Goal: Information Seeking & Learning: Learn about a topic

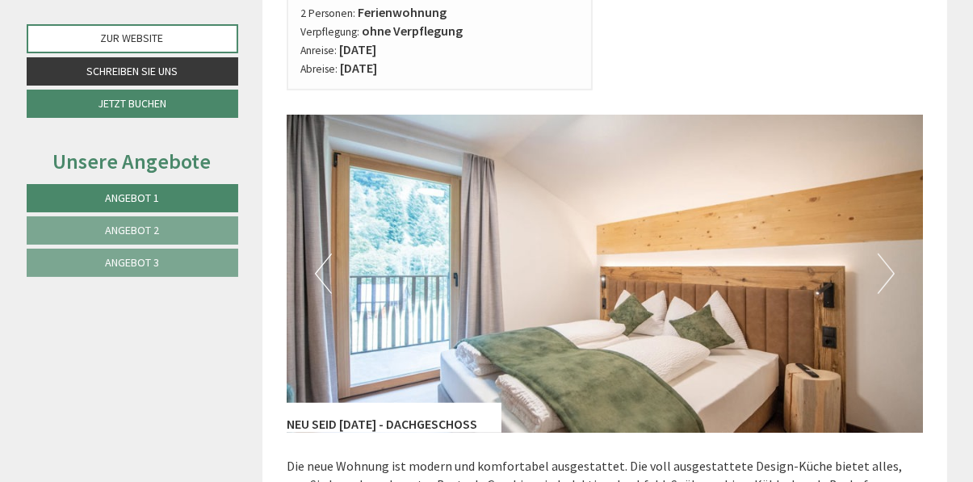
scroll to position [895, 0]
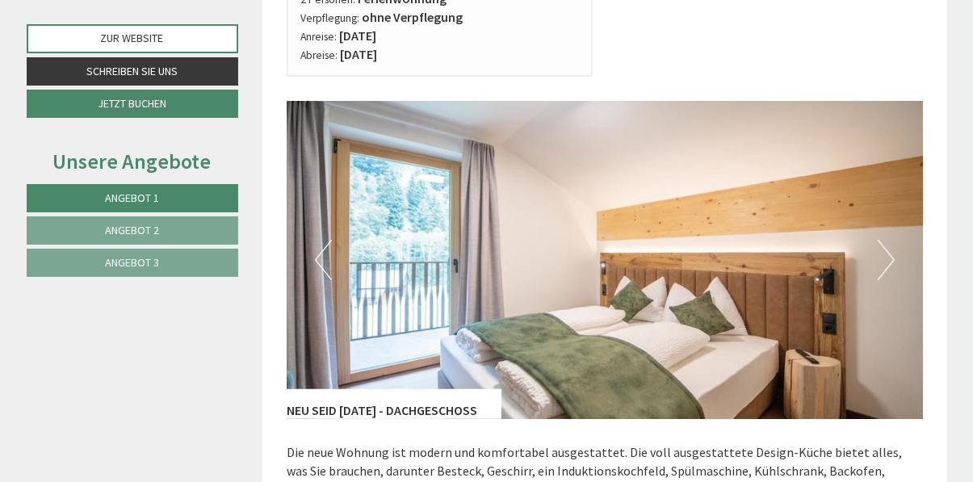
click at [885, 279] on button "Next" at bounding box center [886, 260] width 17 height 40
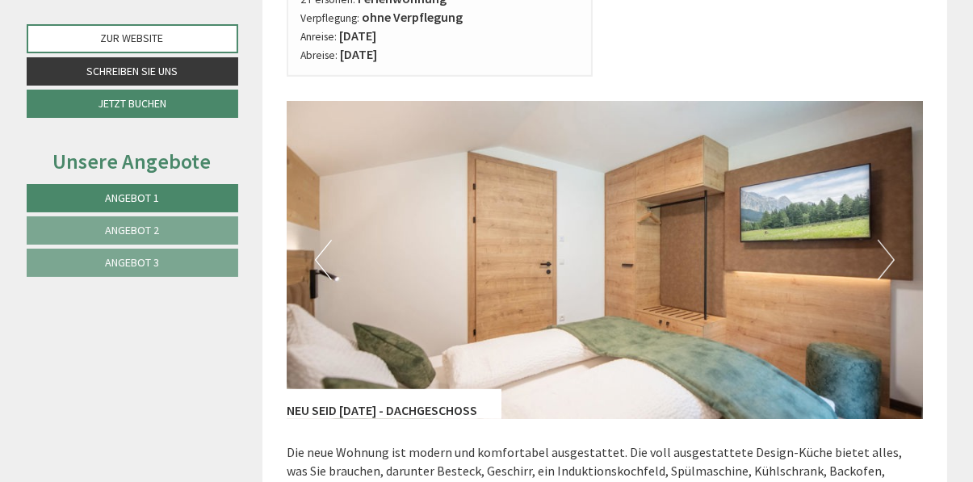
click at [892, 270] on button "Next" at bounding box center [886, 260] width 17 height 40
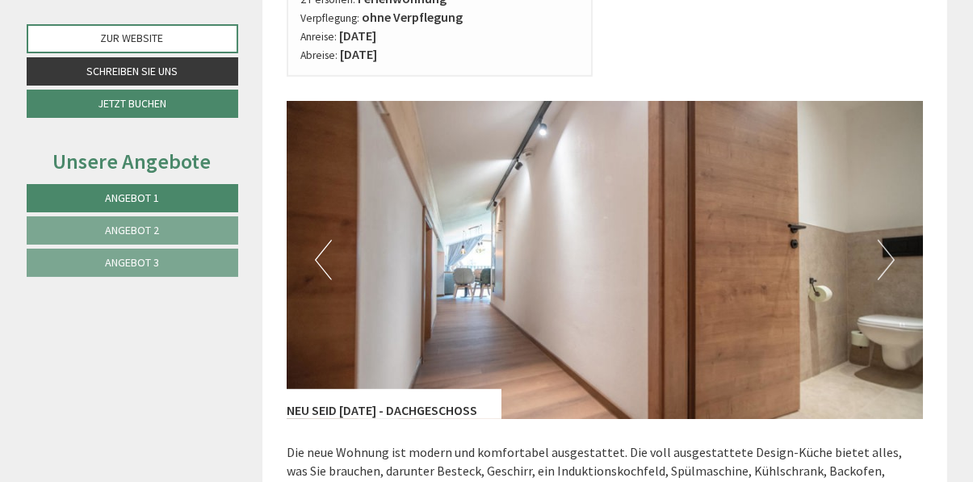
click at [888, 276] on button "Next" at bounding box center [886, 260] width 17 height 40
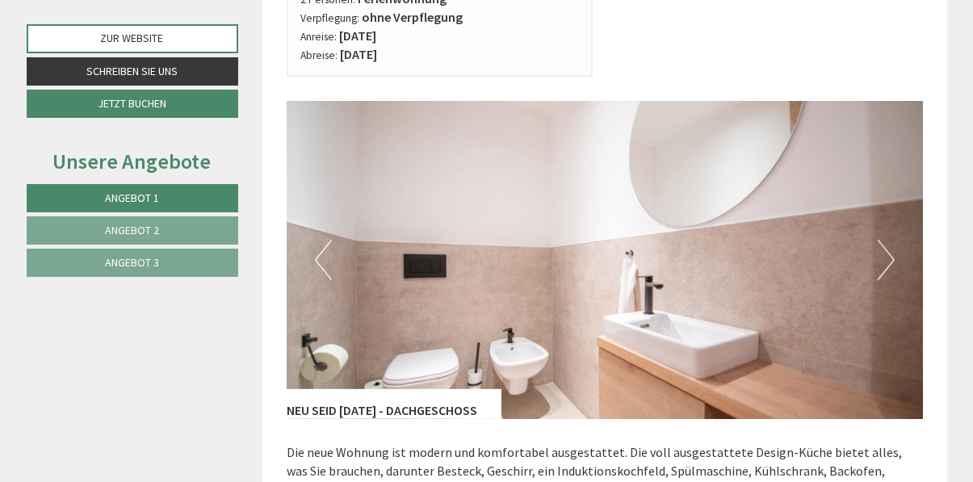
click at [884, 280] on button "Next" at bounding box center [886, 260] width 17 height 40
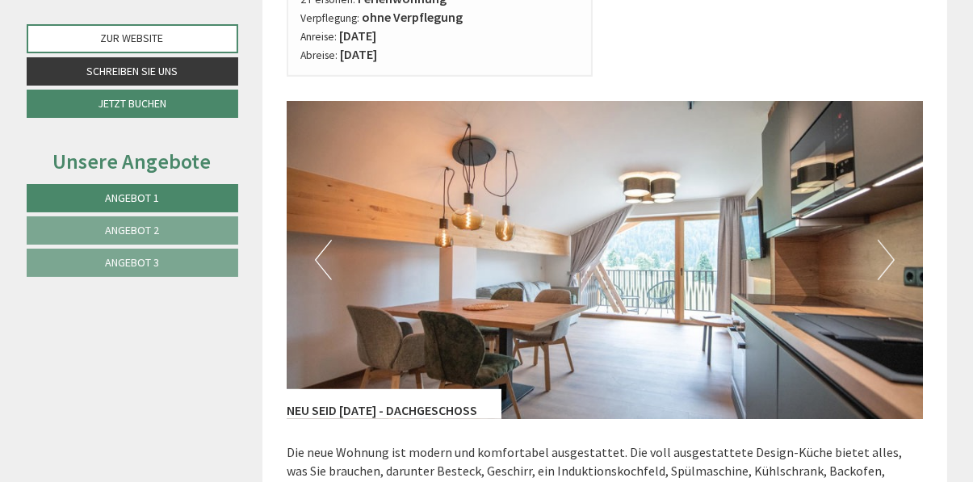
click at [884, 280] on button "Next" at bounding box center [886, 260] width 17 height 40
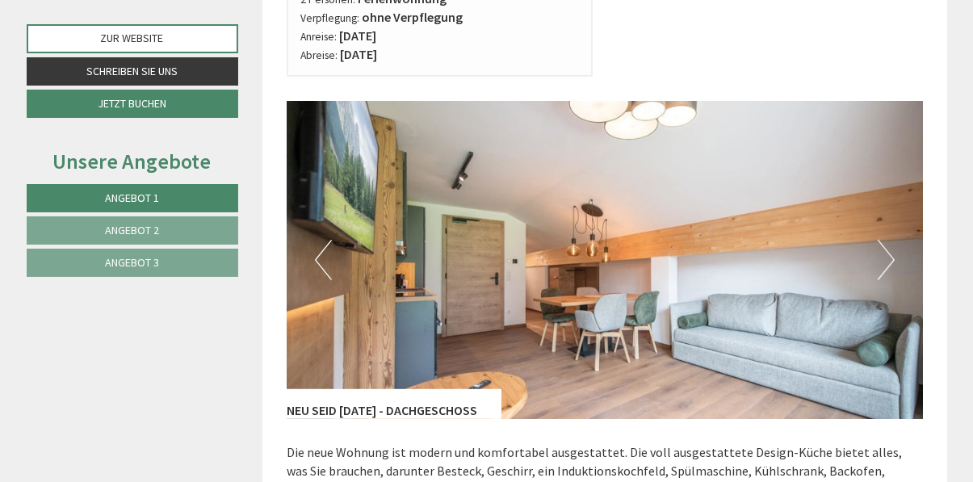
click at [892, 280] on button "Next" at bounding box center [886, 260] width 17 height 40
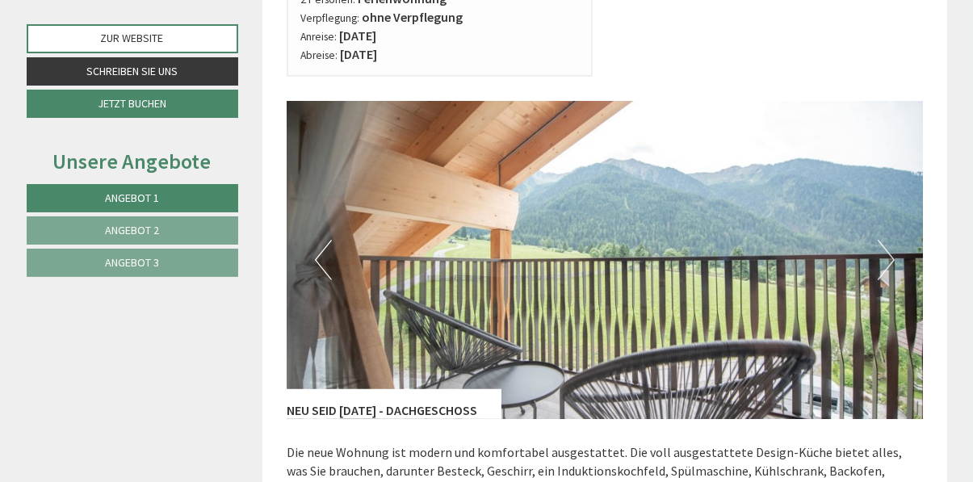
click at [898, 278] on img at bounding box center [605, 260] width 636 height 318
click at [883, 280] on button "Next" at bounding box center [886, 260] width 17 height 40
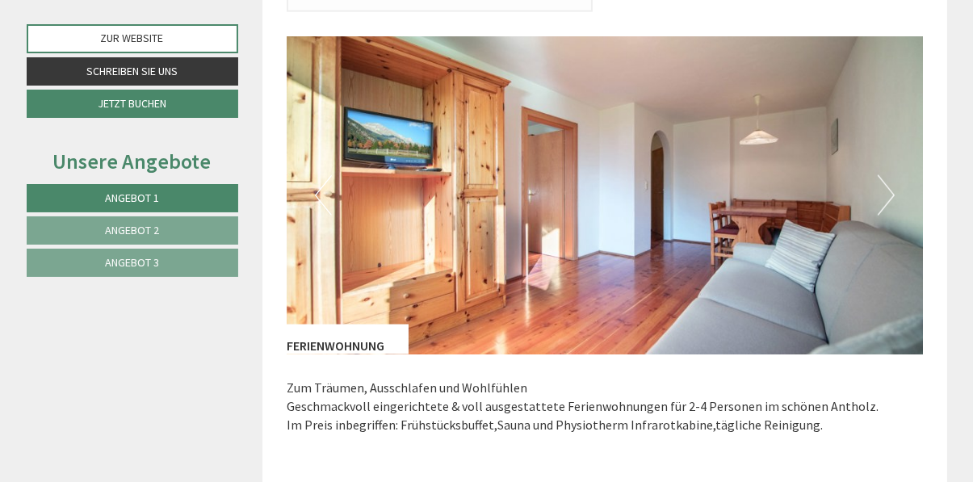
scroll to position [2179, 0]
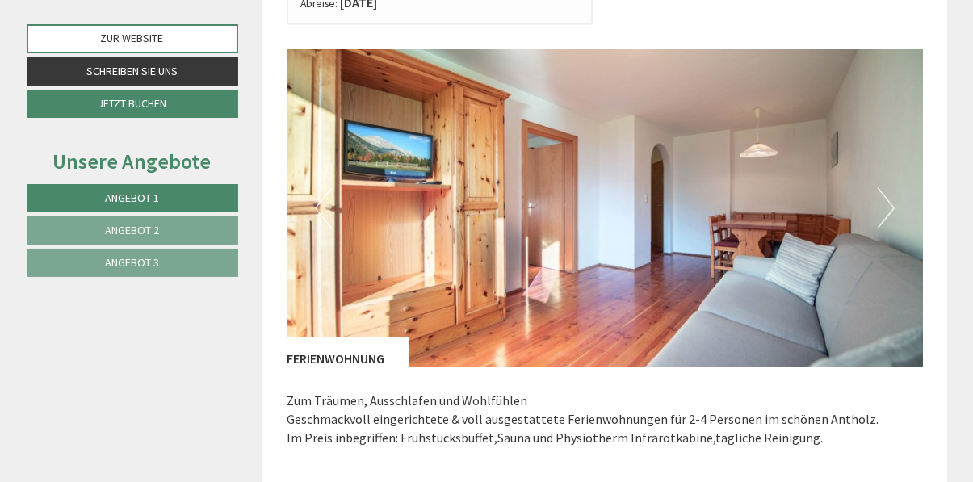
click at [878, 211] on button "Next" at bounding box center [886, 208] width 17 height 40
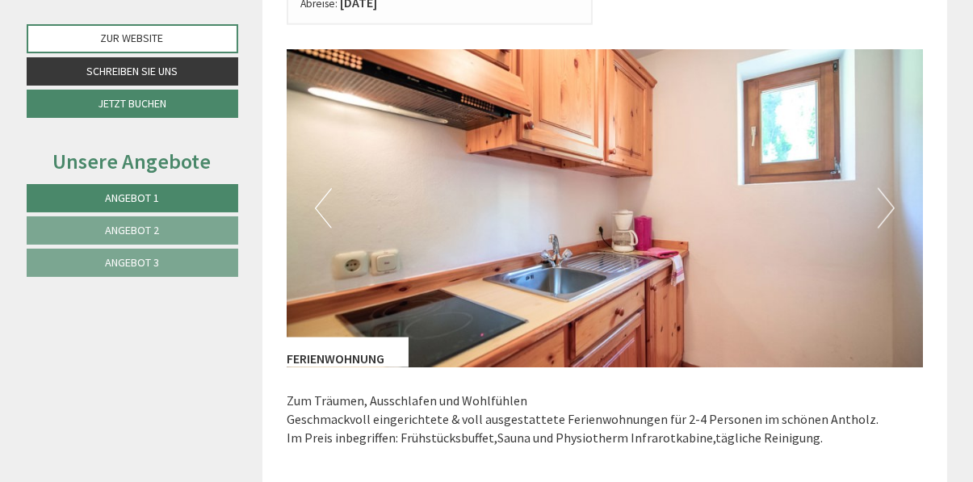
click at [896, 221] on img at bounding box center [605, 208] width 636 height 318
click at [891, 226] on button "Next" at bounding box center [886, 208] width 17 height 40
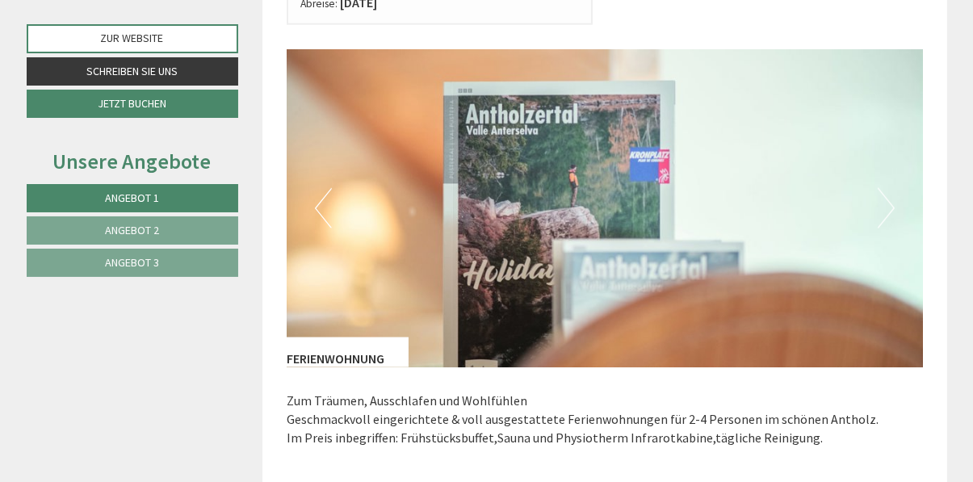
click at [891, 226] on button "Next" at bounding box center [886, 208] width 17 height 40
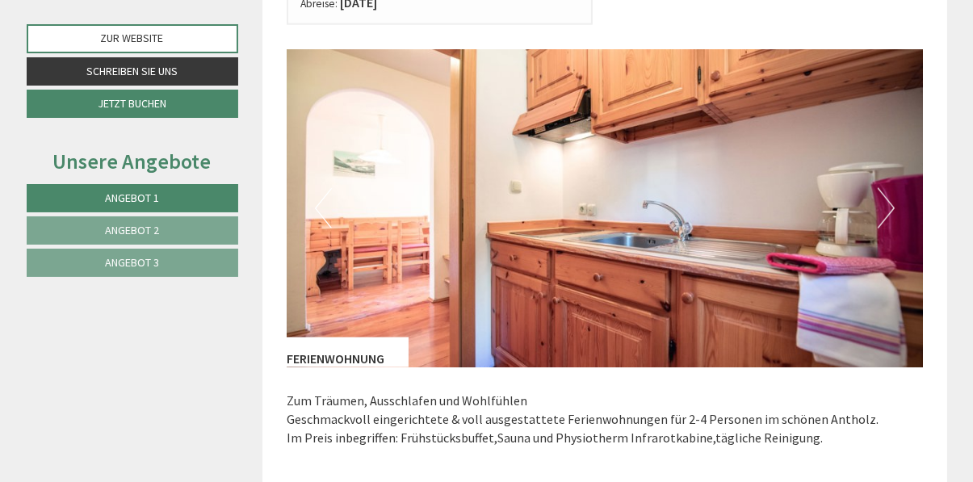
click at [884, 229] on button "Next" at bounding box center [886, 208] width 17 height 40
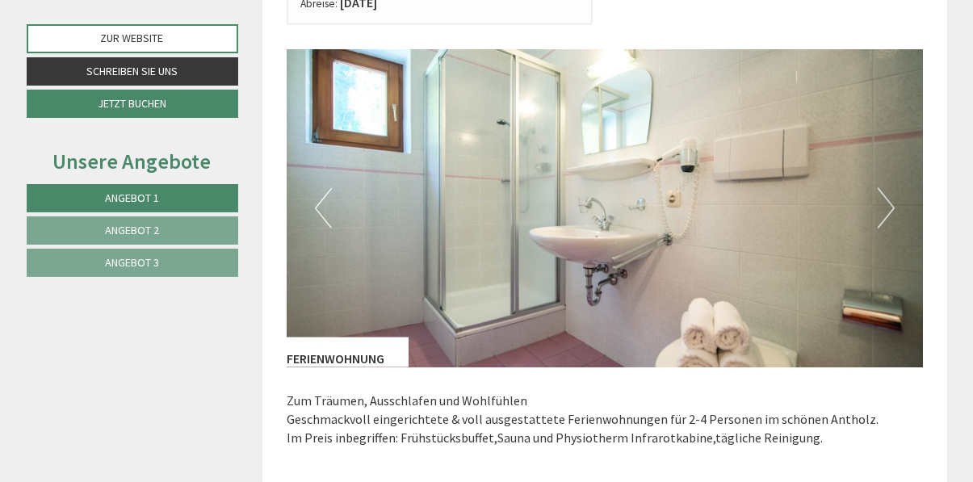
click at [888, 229] on button "Next" at bounding box center [886, 208] width 17 height 40
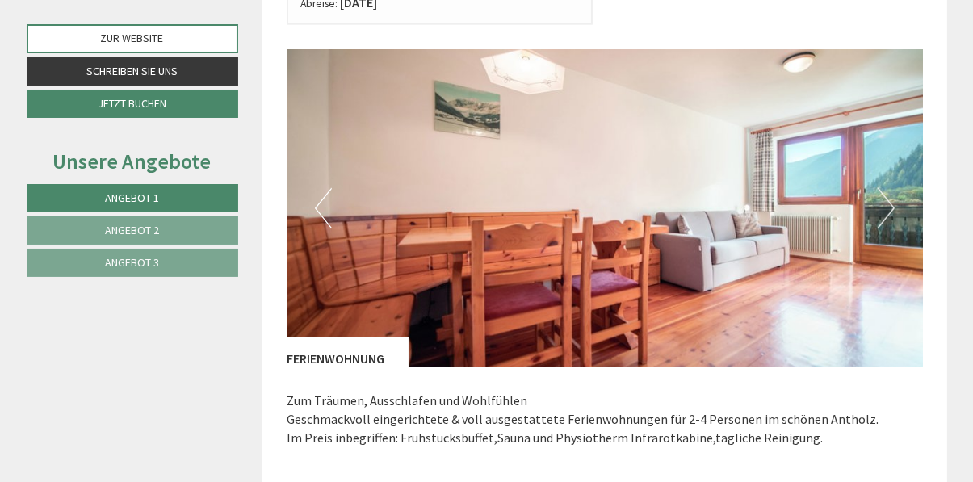
click at [888, 228] on button "Next" at bounding box center [886, 208] width 17 height 40
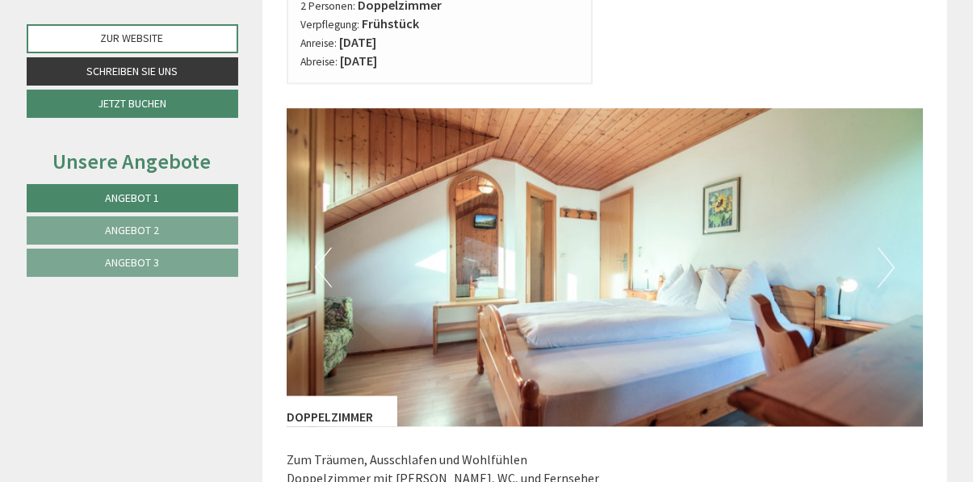
scroll to position [3096, 0]
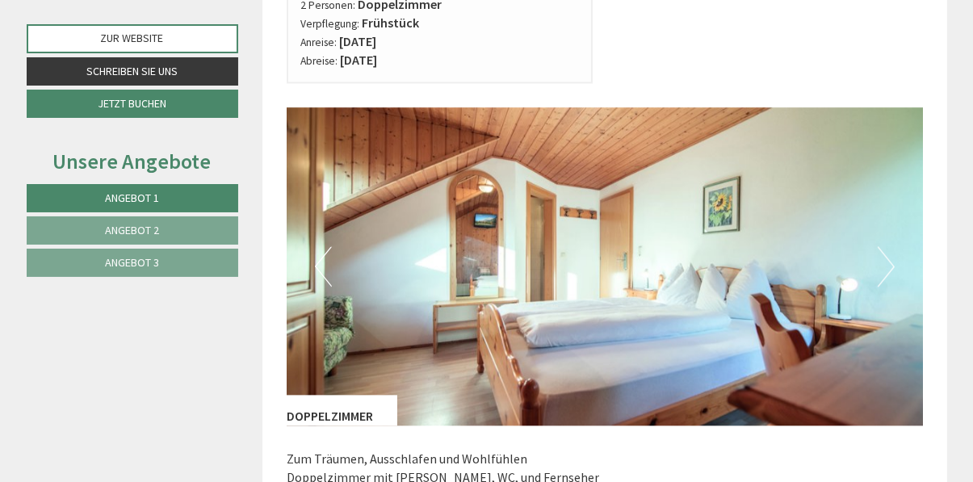
click at [879, 284] on button "Next" at bounding box center [886, 266] width 17 height 40
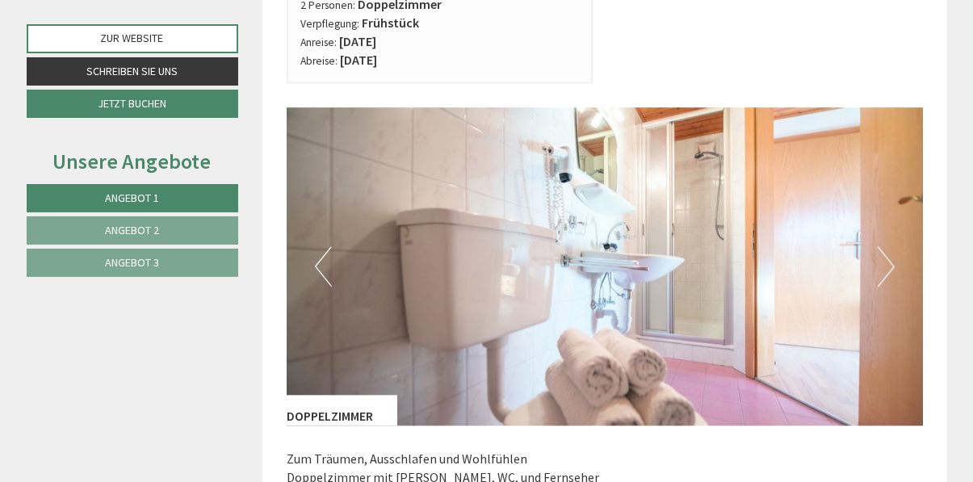
click at [879, 285] on button "Next" at bounding box center [886, 266] width 17 height 40
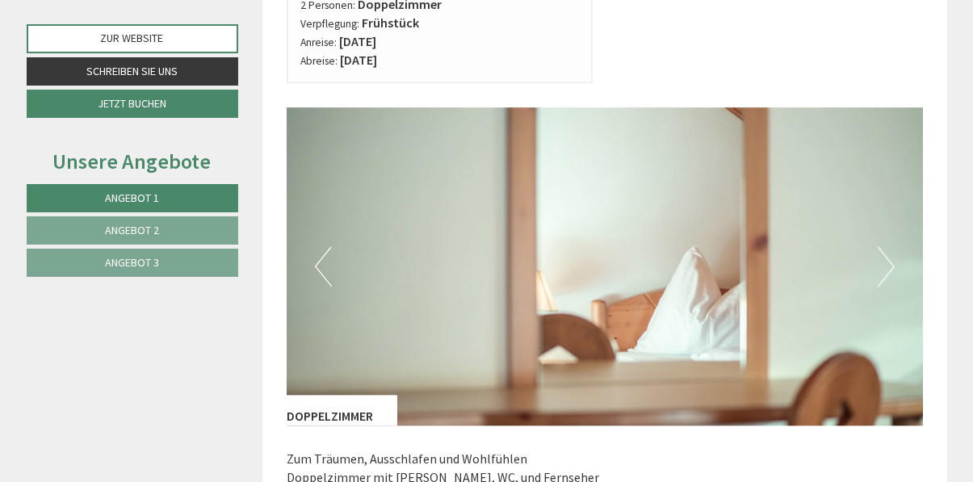
click at [884, 283] on button "Next" at bounding box center [886, 266] width 17 height 40
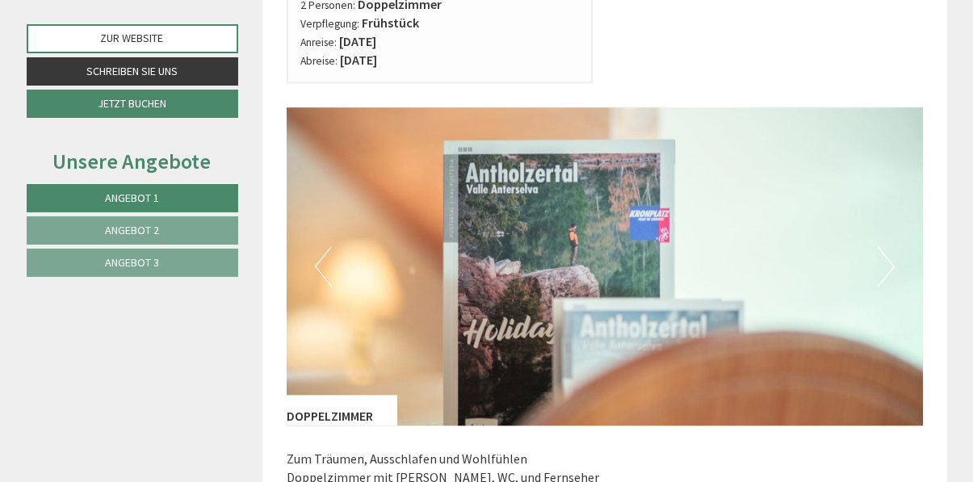
click at [887, 286] on button "Next" at bounding box center [886, 266] width 17 height 40
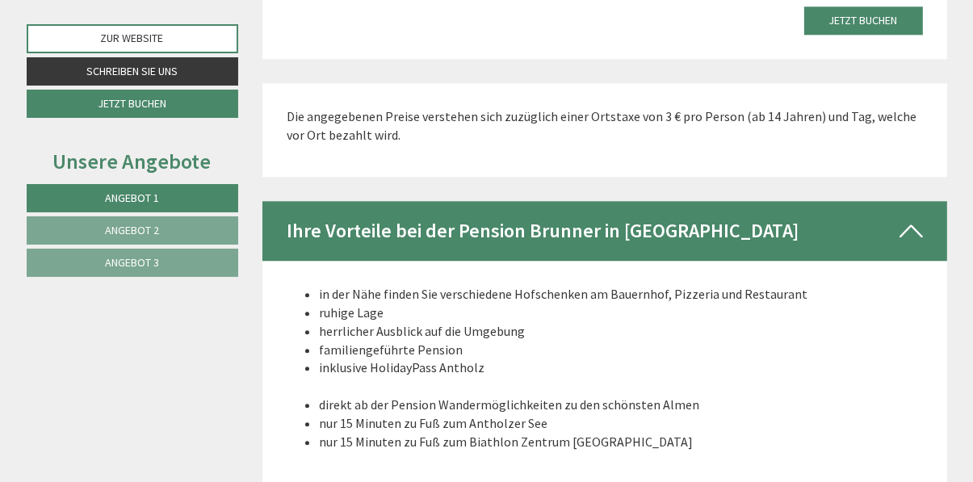
scroll to position [3859, 0]
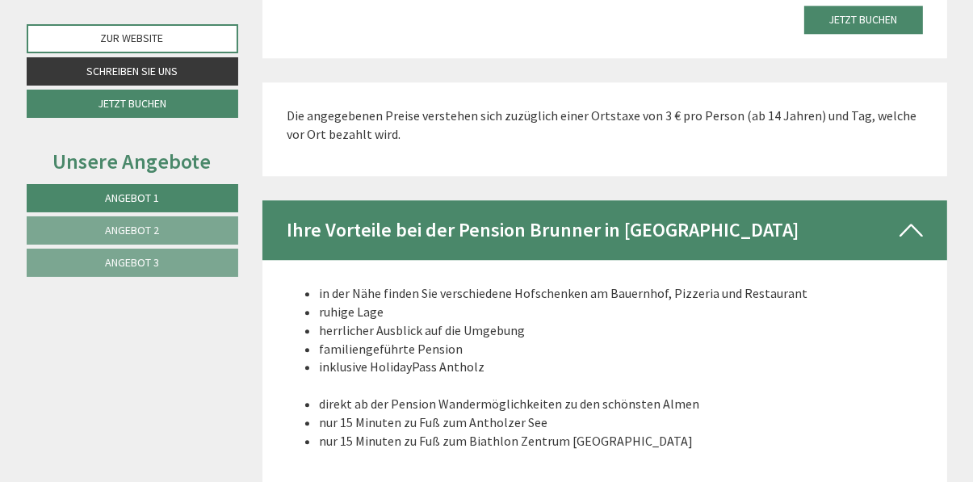
click at [896, 432] on li "nur 15 Minuten zu Fuß zum Antholzer See" at bounding box center [621, 423] width 604 height 19
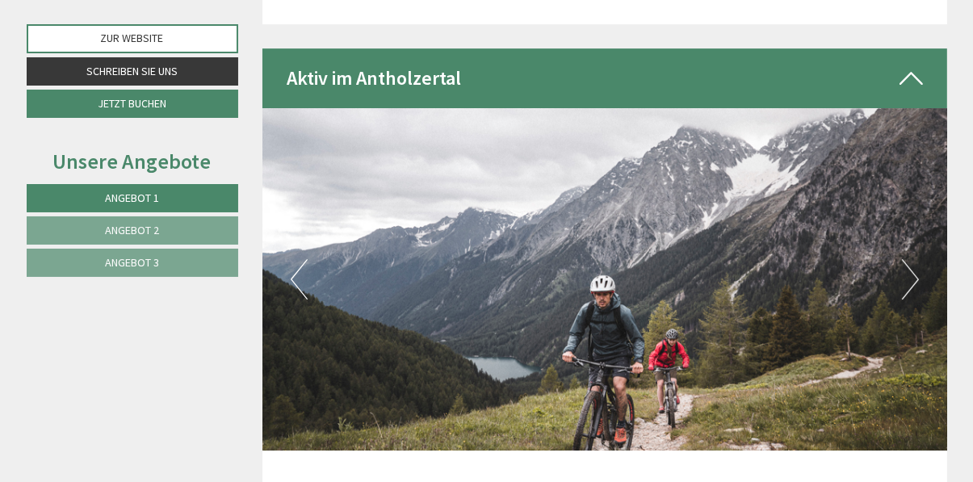
scroll to position [4884, 0]
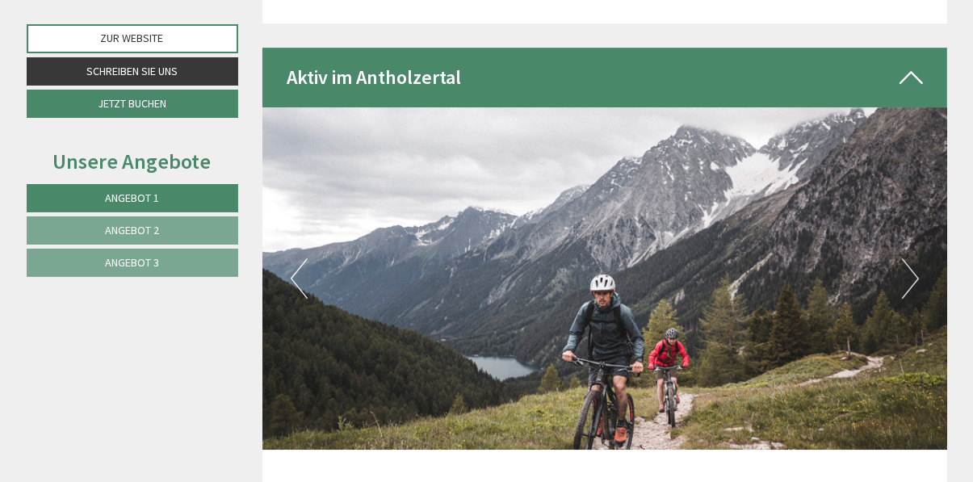
click at [911, 295] on button "Next" at bounding box center [910, 278] width 17 height 40
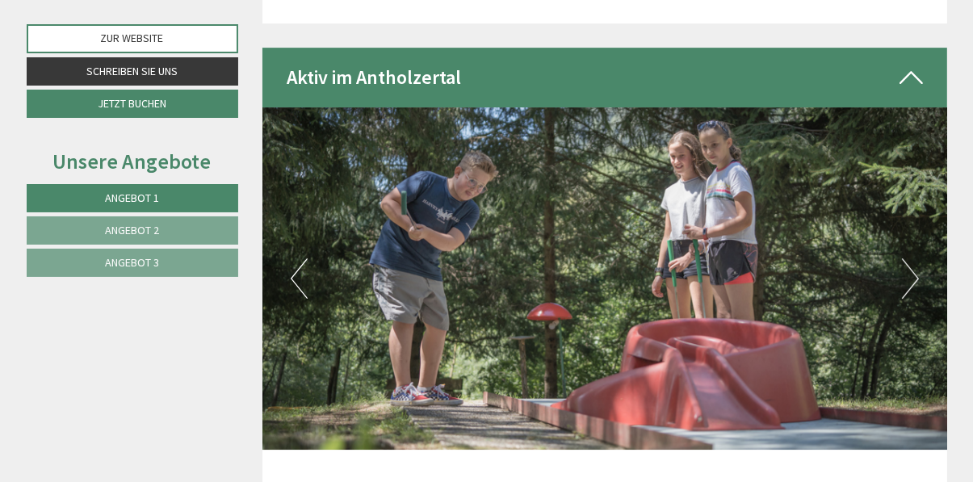
click at [911, 296] on button "Next" at bounding box center [910, 278] width 17 height 40
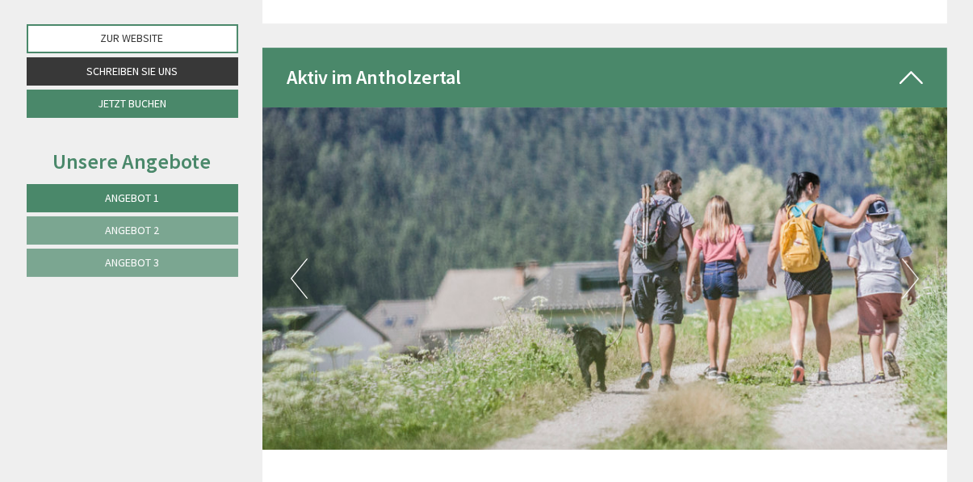
click at [922, 300] on img at bounding box center [604, 278] width 685 height 342
click at [908, 299] on button "Next" at bounding box center [910, 278] width 17 height 40
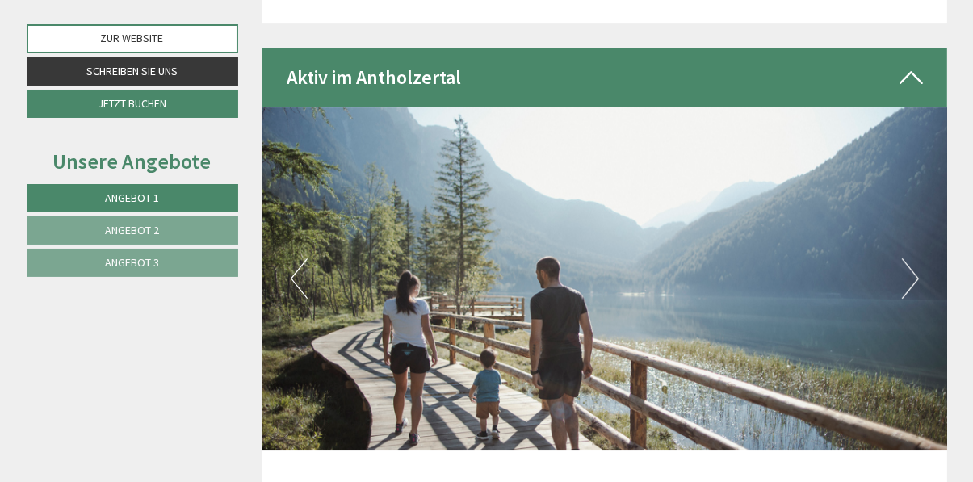
click at [915, 299] on button "Next" at bounding box center [910, 278] width 17 height 40
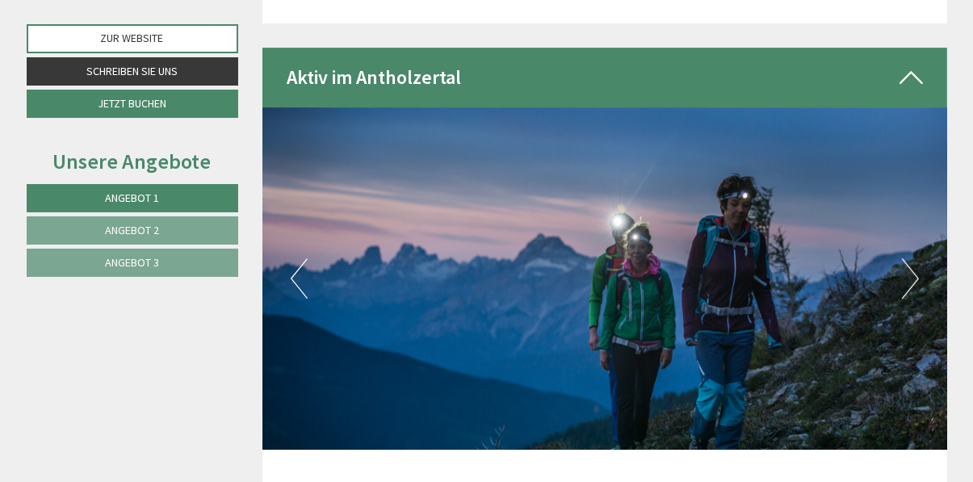
click at [913, 299] on button "Next" at bounding box center [910, 278] width 17 height 40
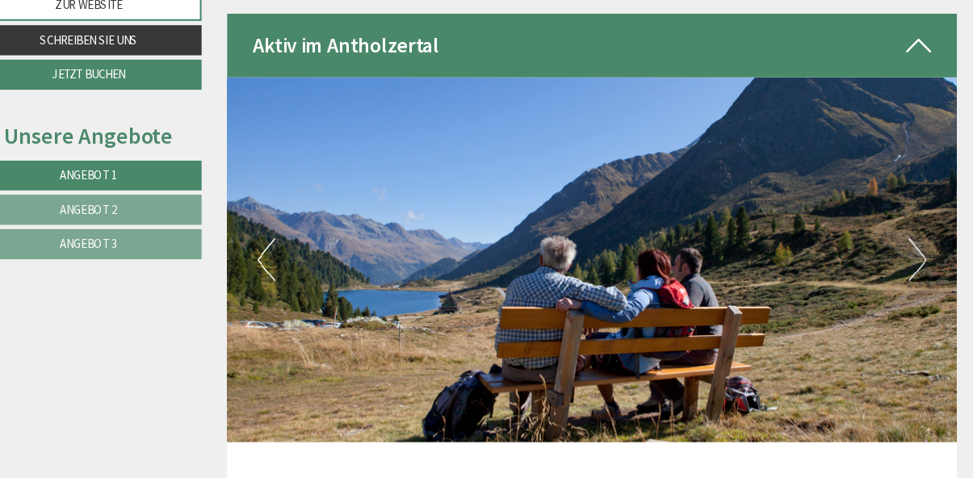
scroll to position [4887, 0]
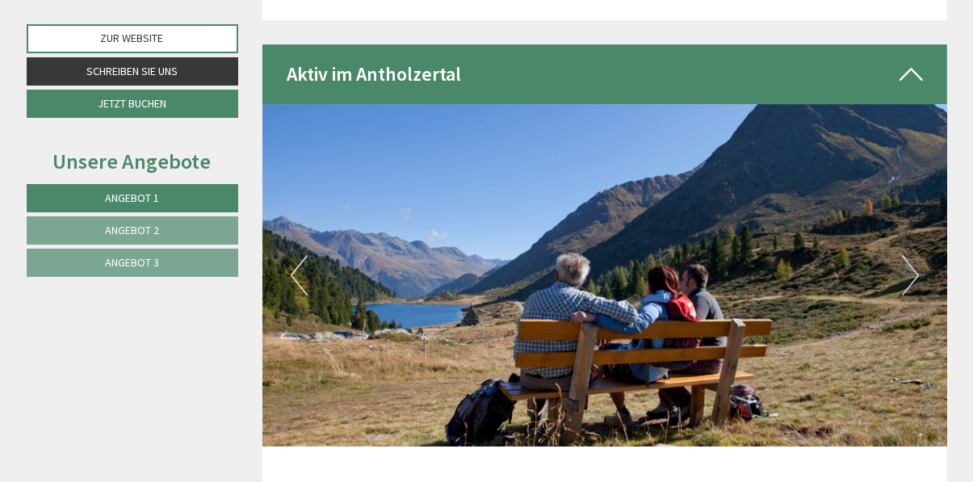
click at [910, 293] on button "Next" at bounding box center [910, 275] width 17 height 40
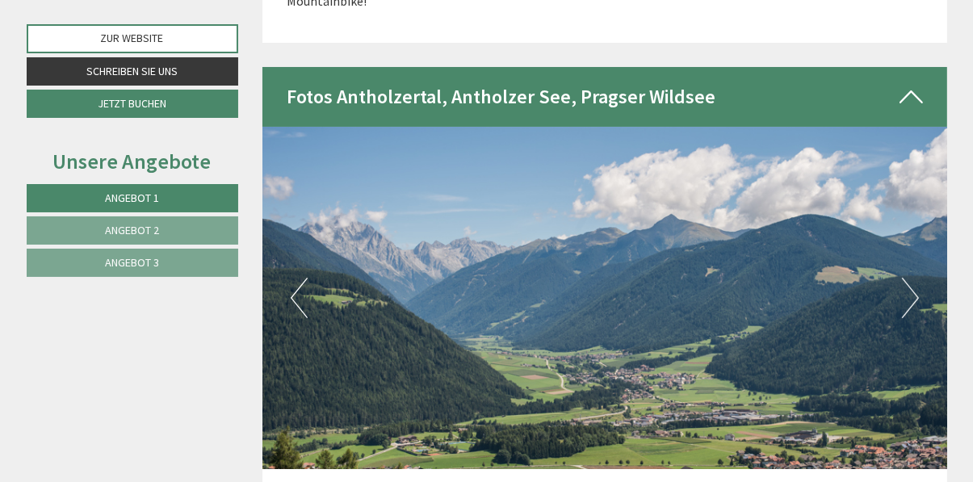
scroll to position [5614, 0]
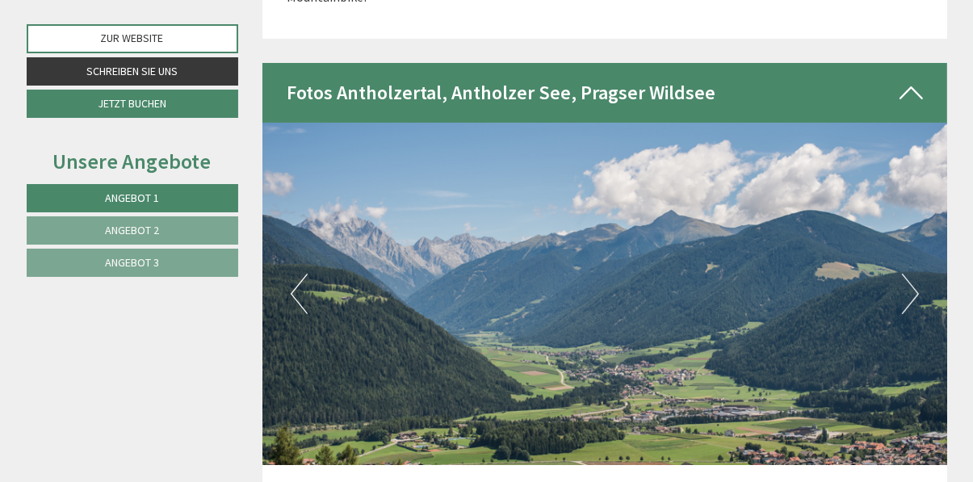
click at [916, 293] on button "Next" at bounding box center [910, 294] width 17 height 40
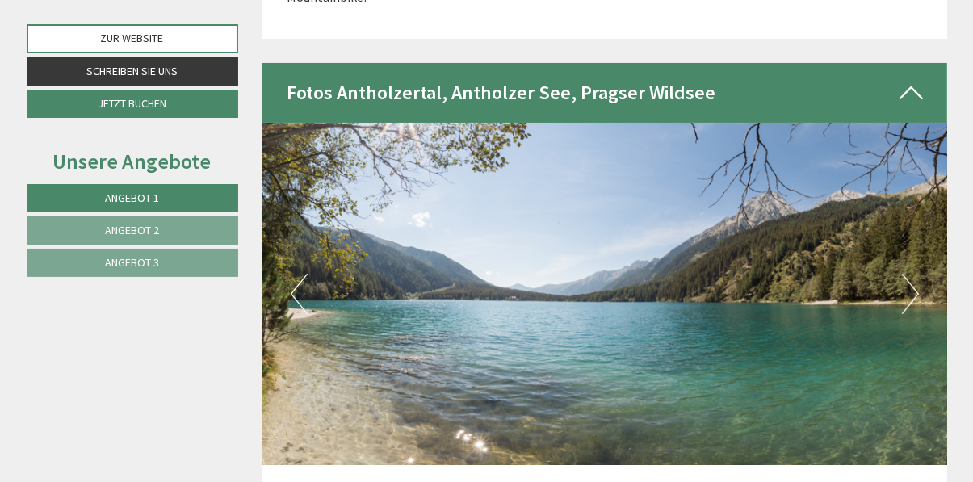
click at [913, 298] on button "Next" at bounding box center [910, 294] width 17 height 40
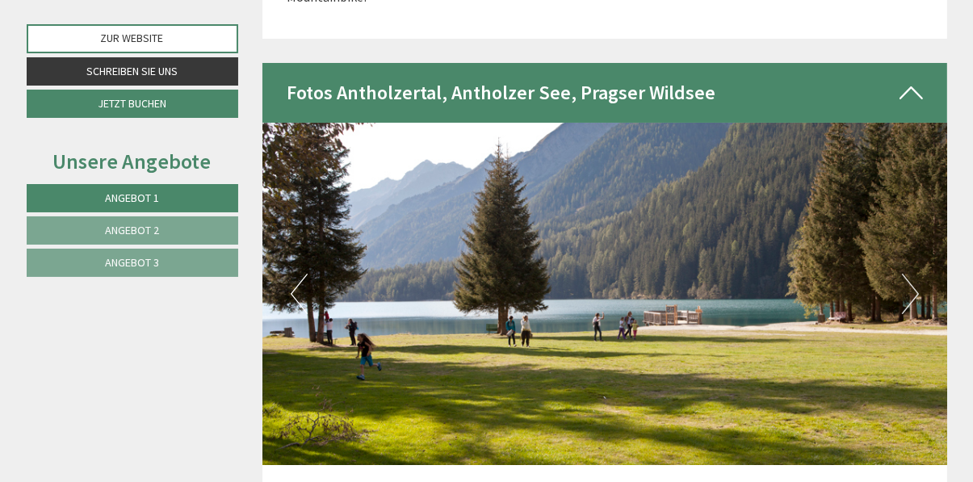
click at [913, 298] on button "Next" at bounding box center [910, 294] width 17 height 40
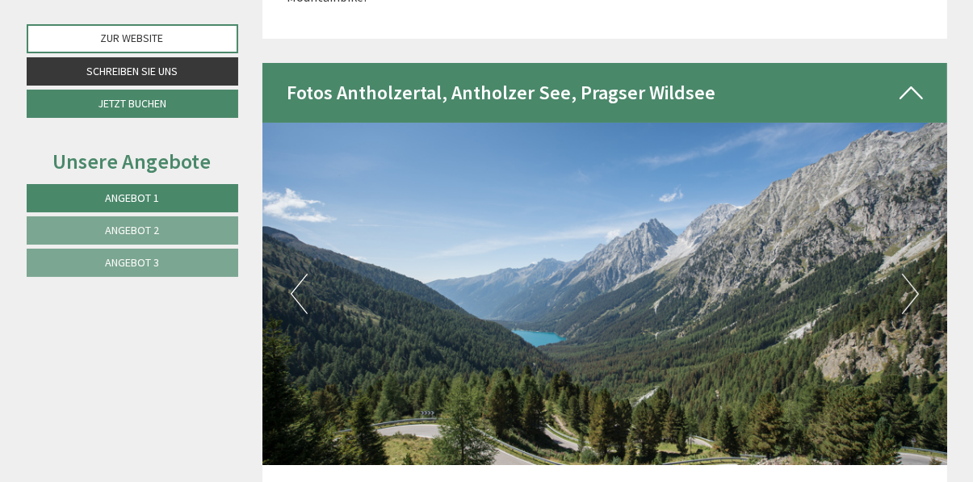
click at [906, 300] on button "Next" at bounding box center [910, 294] width 17 height 40
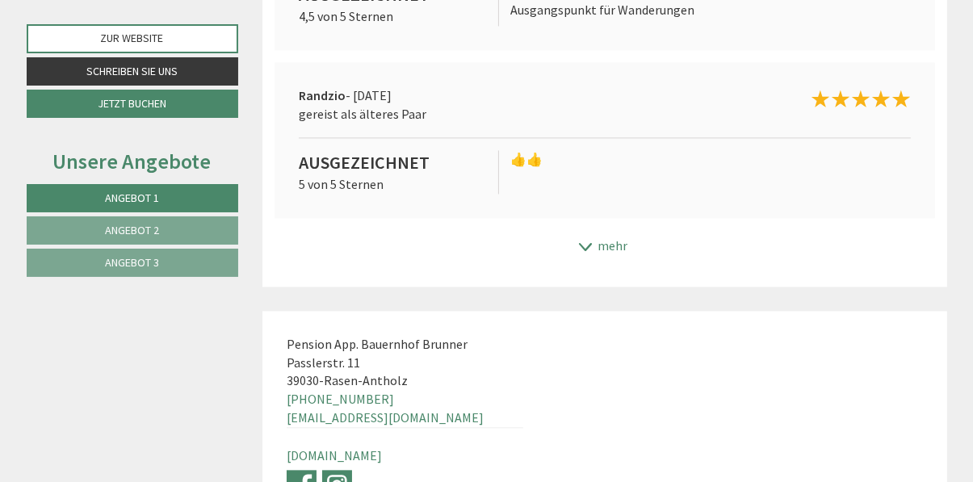
scroll to position [8657, 0]
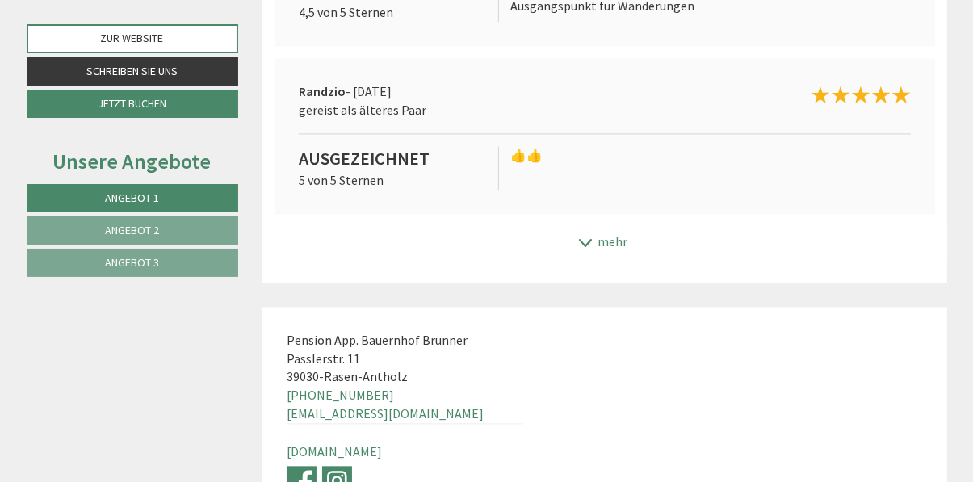
click at [597, 239] on div "mehr" at bounding box center [604, 241] width 685 height 31
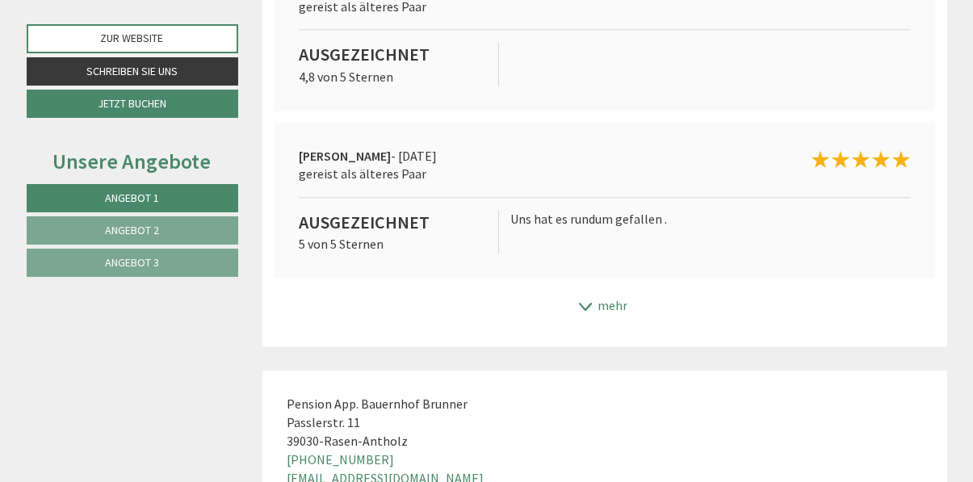
scroll to position [8930, 0]
click at [611, 288] on div "mehr" at bounding box center [604, 303] width 685 height 31
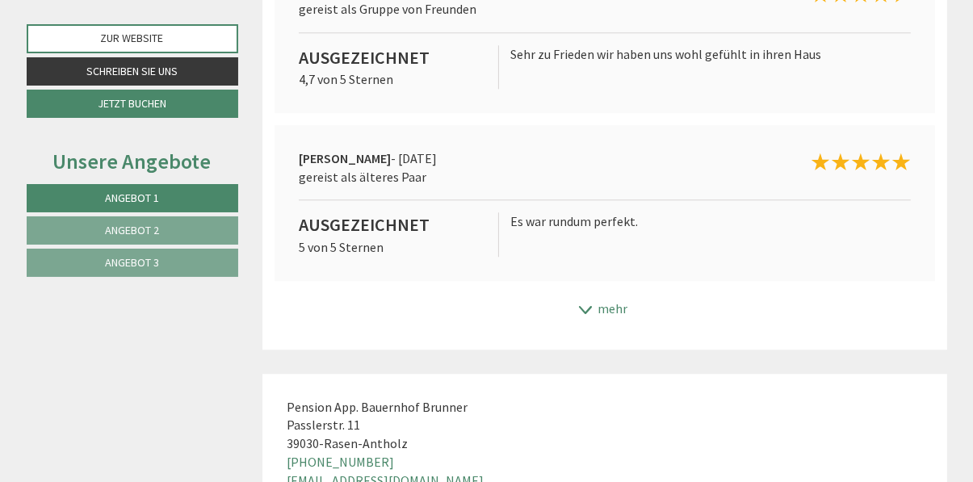
scroll to position [9262, 0]
click at [615, 304] on div "mehr" at bounding box center [604, 307] width 685 height 31
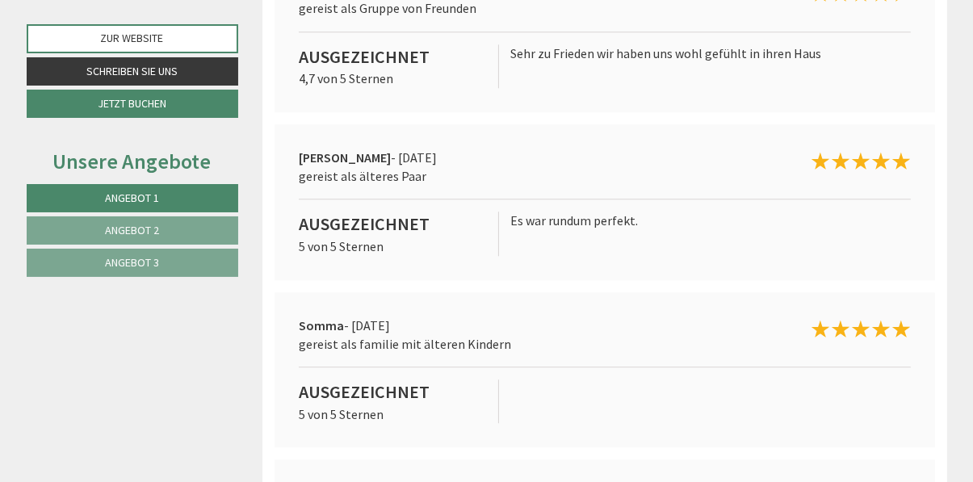
click at [912, 405] on div at bounding box center [710, 402] width 424 height 44
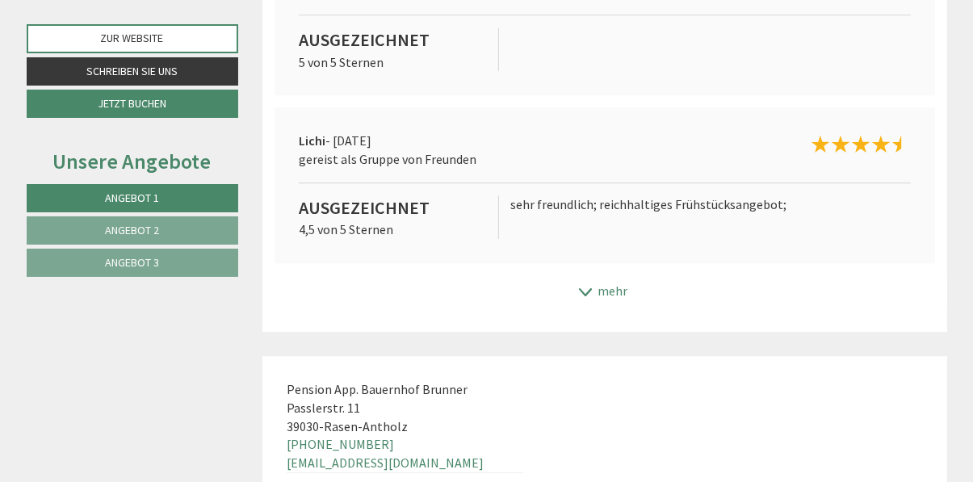
scroll to position [9616, 0]
click at [598, 280] on div "mehr" at bounding box center [604, 289] width 685 height 31
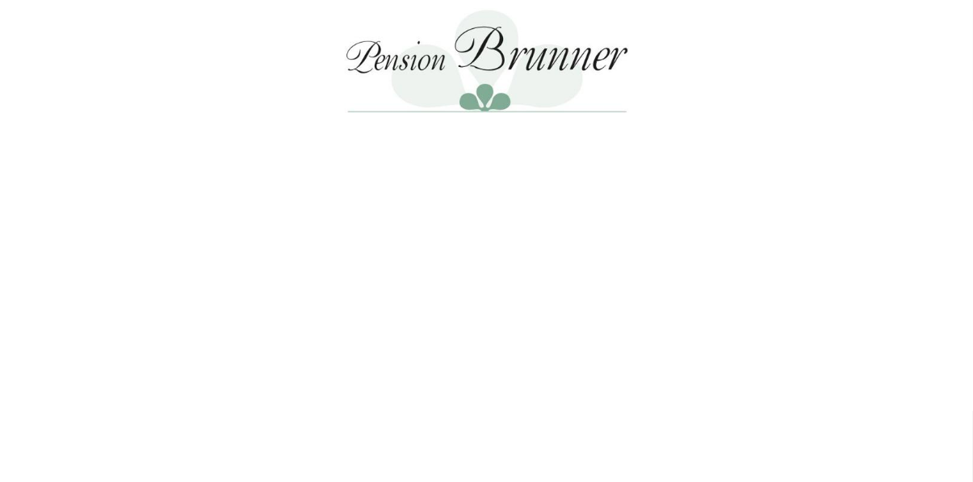
scroll to position [0, 0]
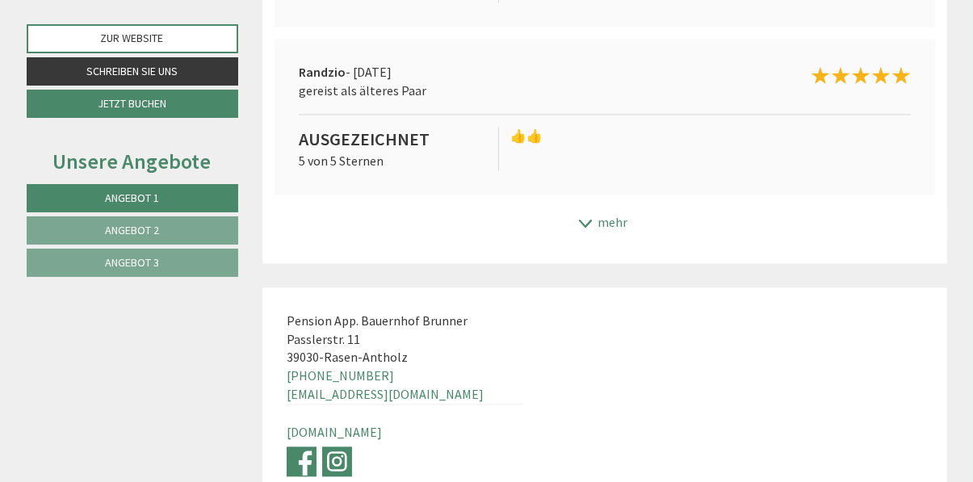
scroll to position [8677, 0]
click at [382, 423] on link "[DOMAIN_NAME]" at bounding box center [334, 431] width 95 height 16
